Goal: Task Accomplishment & Management: Manage account settings

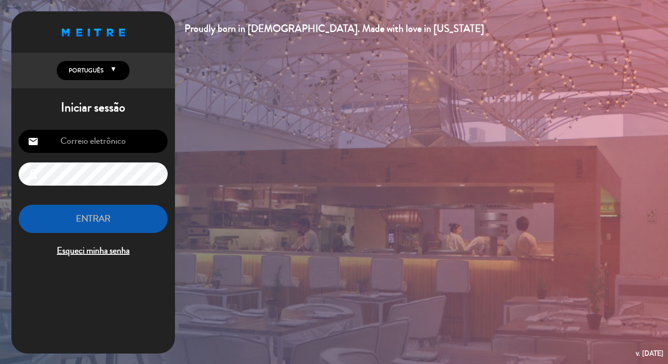
type input "[PERSON_NAME][EMAIL_ADDRESS][DOMAIN_NAME]"
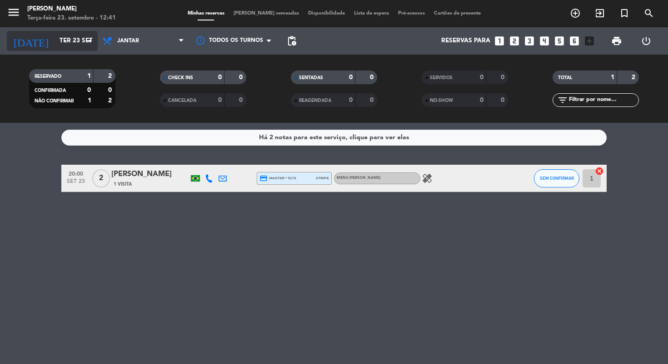
click at [79, 40] on input "Ter 23 set" at bounding box center [95, 41] width 81 height 16
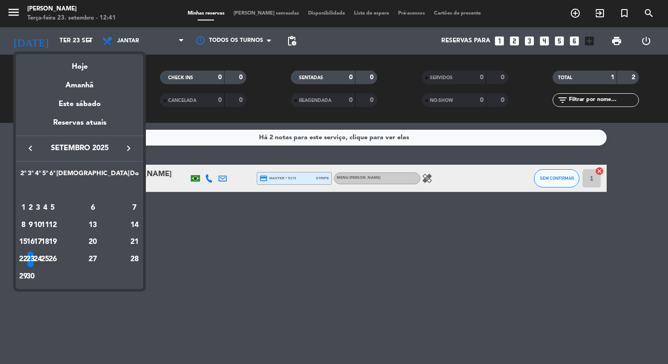
click at [41, 258] on div "24" at bounding box center [38, 258] width 7 height 15
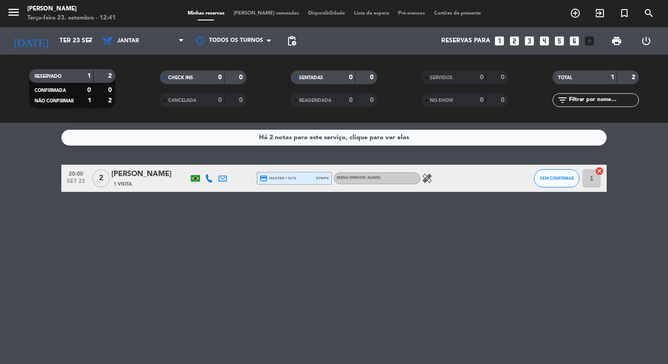
type input "Qua 24 set"
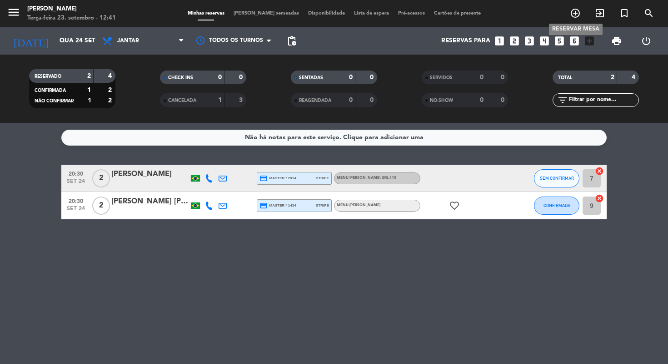
click at [577, 12] on icon "add_circle_outline" at bounding box center [575, 13] width 11 height 11
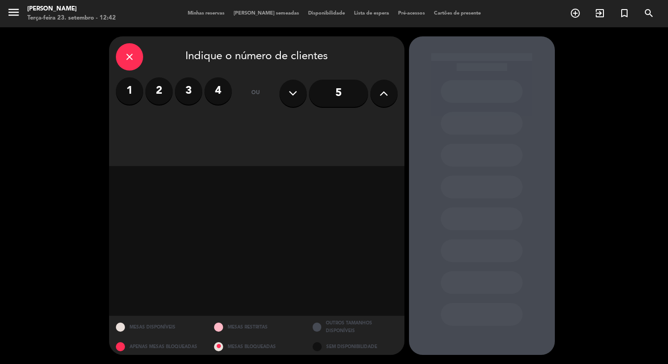
click at [125, 55] on icon "close" at bounding box center [129, 56] width 11 height 11
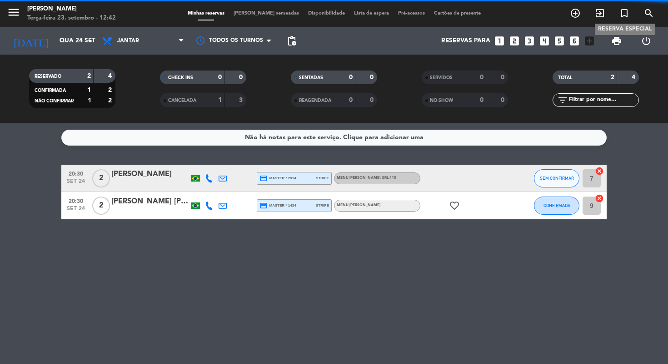
click at [621, 12] on icon "turned_in_not" at bounding box center [624, 13] width 11 height 11
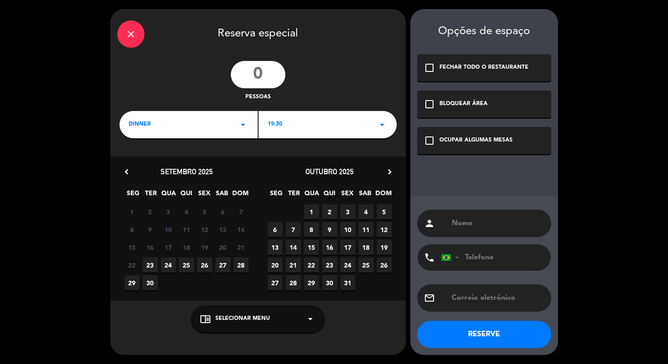
click at [271, 74] on input "number" at bounding box center [258, 74] width 55 height 27
type input "10"
click at [299, 122] on div "19:30 arrow_drop_down" at bounding box center [328, 124] width 138 height 27
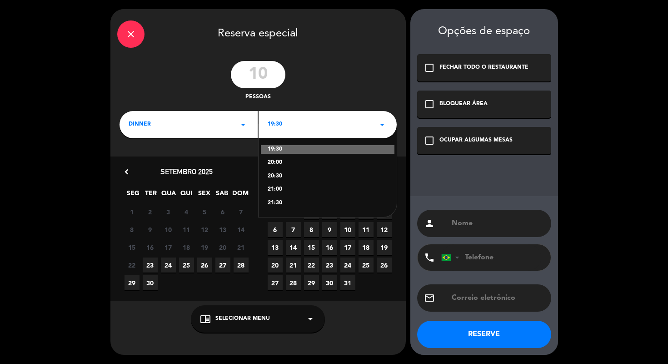
click at [284, 165] on div "20:00" at bounding box center [328, 162] width 120 height 9
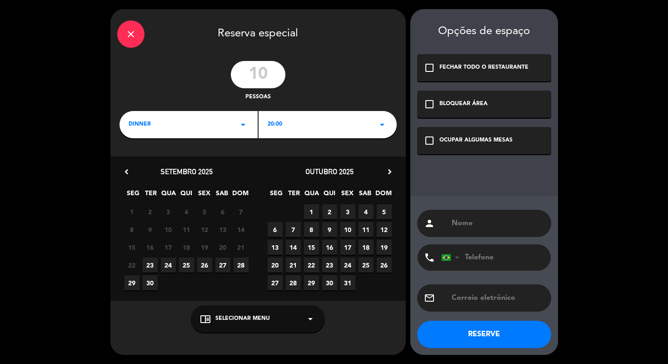
click at [433, 141] on icon "check_box_outline_blank" at bounding box center [429, 140] width 11 height 11
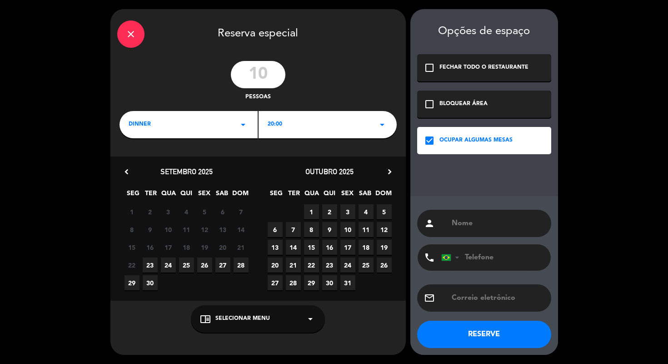
click at [170, 263] on span "24" at bounding box center [168, 264] width 15 height 15
click at [252, 315] on span "Selecionar menu" at bounding box center [242, 318] width 55 height 9
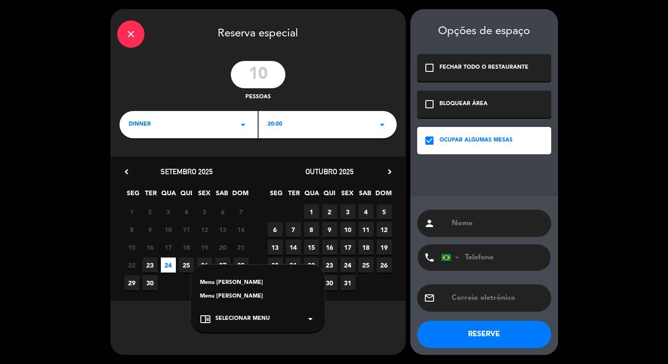
click at [229, 295] on div "Menu [PERSON_NAME]" at bounding box center [258, 296] width 116 height 9
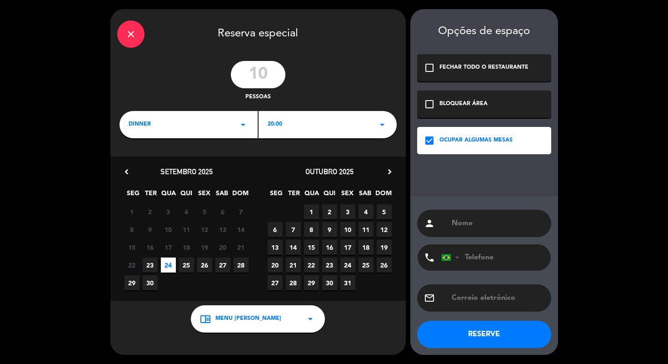
click at [464, 235] on div "person" at bounding box center [484, 222] width 134 height 27
type input "[PERSON_NAME]"
click at [538, 205] on div "person [PERSON_NAME] phone [GEOGRAPHIC_DATA] +1 [GEOGRAPHIC_DATA] +44 [GEOGRAPH…" at bounding box center [484, 275] width 148 height 159
click at [469, 333] on button "RESERVE" at bounding box center [484, 333] width 134 height 27
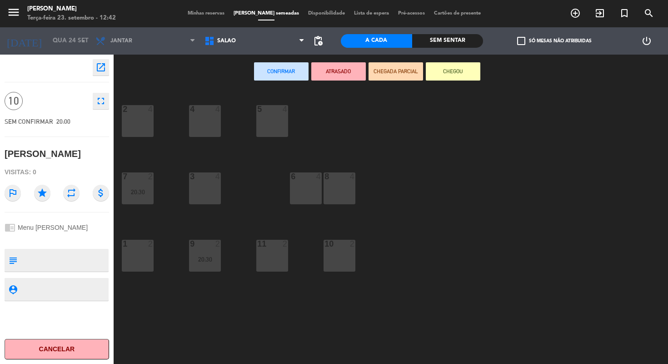
click at [330, 185] on div "8 4" at bounding box center [340, 188] width 32 height 32
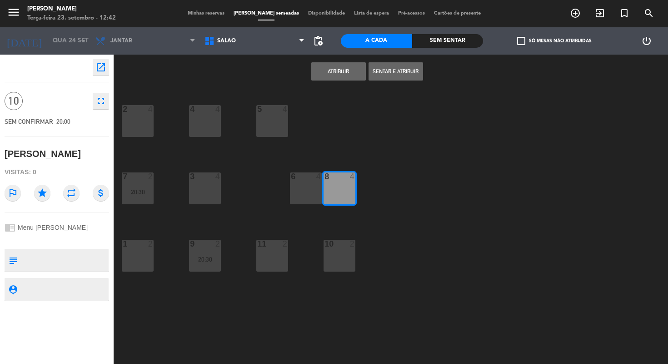
click at [314, 185] on div "6 4" at bounding box center [306, 188] width 32 height 32
click at [341, 257] on div "10 2" at bounding box center [340, 255] width 32 height 32
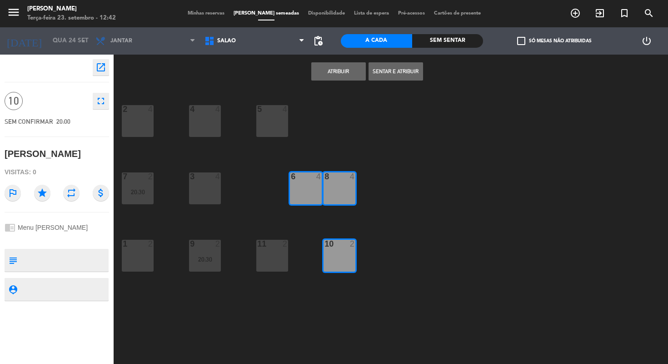
click at [340, 70] on button "Atribuir" at bounding box center [338, 71] width 55 height 18
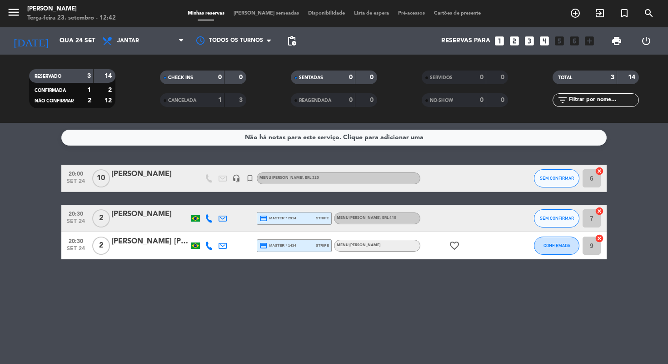
click at [190, 186] on div at bounding box center [196, 178] width 14 height 27
click at [155, 176] on div "[PERSON_NAME]" at bounding box center [149, 174] width 77 height 12
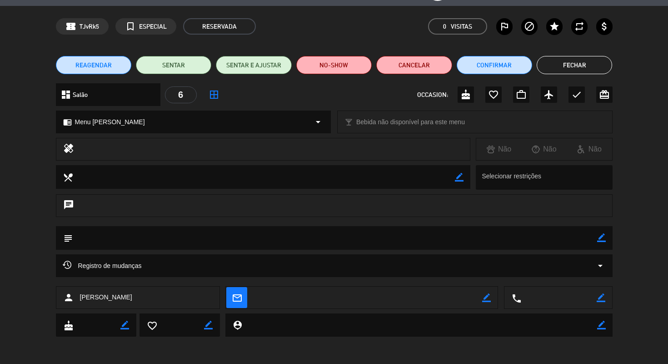
scroll to position [25, 0]
click at [603, 235] on icon "border_color" at bounding box center [601, 238] width 9 height 9
click at [559, 237] on textarea at bounding box center [335, 237] width 524 height 23
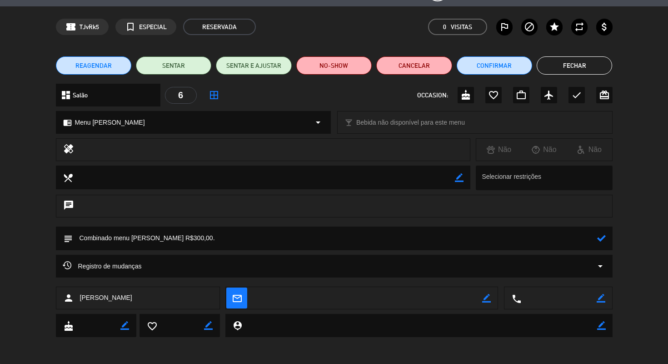
click at [607, 241] on div "subject" at bounding box center [334, 238] width 557 height 24
click at [600, 233] on div at bounding box center [601, 238] width 9 height 24
click at [604, 234] on icon at bounding box center [601, 238] width 9 height 9
click at [600, 237] on icon "border_color" at bounding box center [601, 238] width 9 height 9
type textarea "Combinado menu [PERSON_NAME] R$300,00. Vinho [PERSON_NAME]"
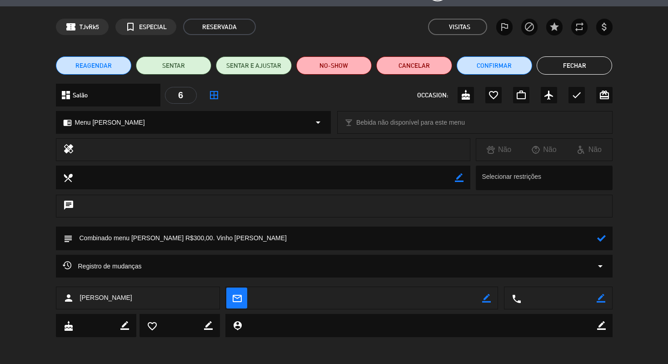
click at [604, 241] on icon at bounding box center [601, 238] width 9 height 9
click at [600, 65] on button "Fechar" at bounding box center [574, 65] width 75 height 18
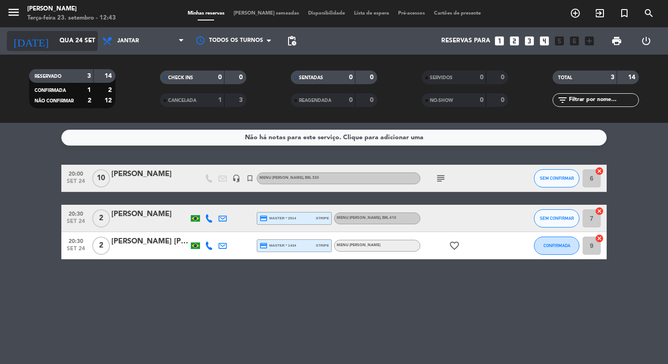
click at [79, 31] on div "[DATE] Qua 24 set arrow_drop_down" at bounding box center [52, 41] width 91 height 20
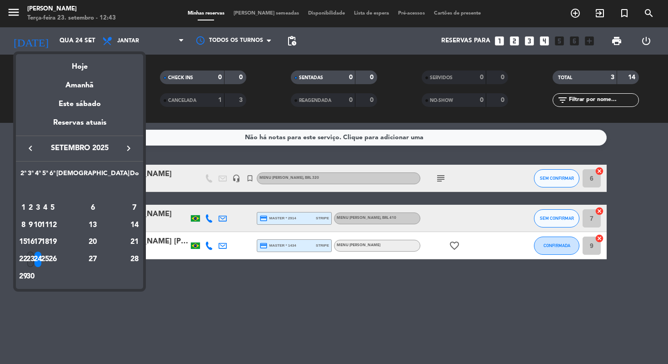
click at [34, 258] on div "23" at bounding box center [30, 258] width 7 height 15
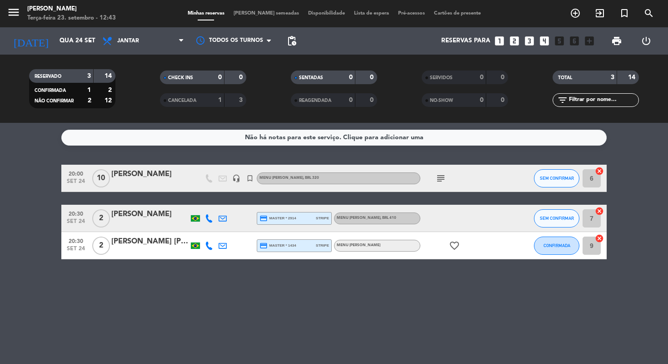
type input "Ter 23 set"
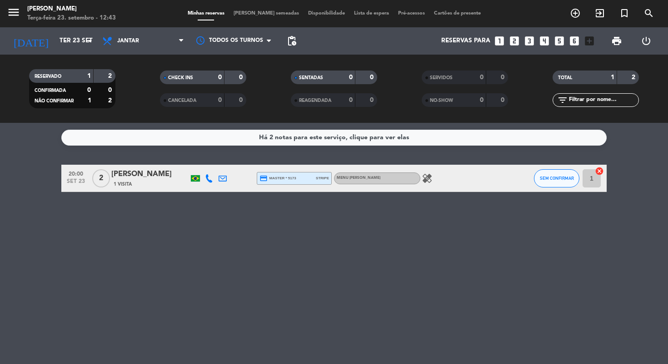
click at [428, 173] on icon "healing" at bounding box center [427, 178] width 11 height 11
